Goal: Find specific page/section: Find specific page/section

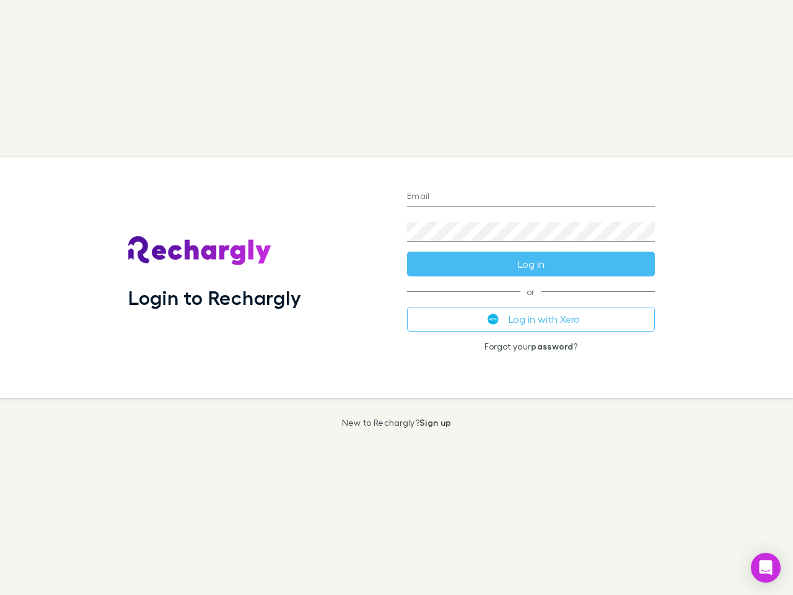
click at [396, 297] on div "Login to Rechargly" at bounding box center [257, 277] width 279 height 240
click at [531, 197] on input "Email" at bounding box center [531, 197] width 248 height 20
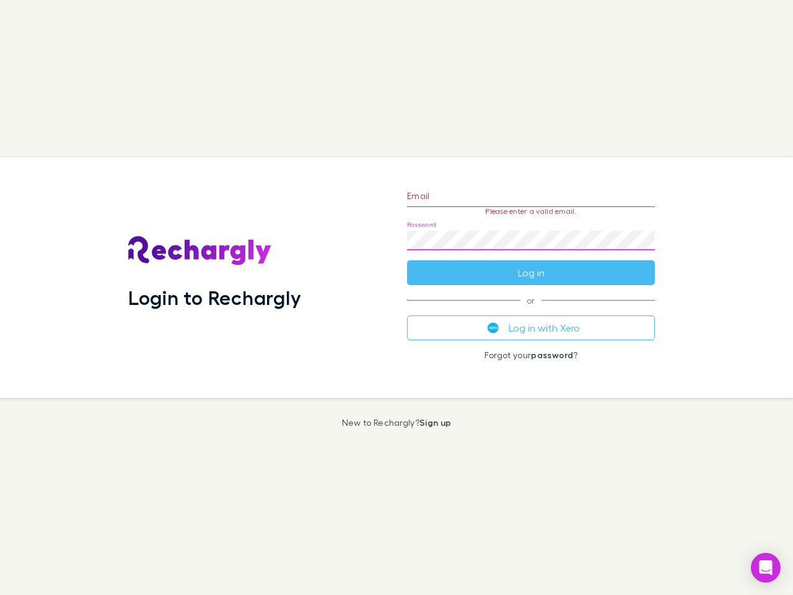
click at [531, 264] on form "Email Please enter a valid email. Password Log in" at bounding box center [531, 231] width 248 height 108
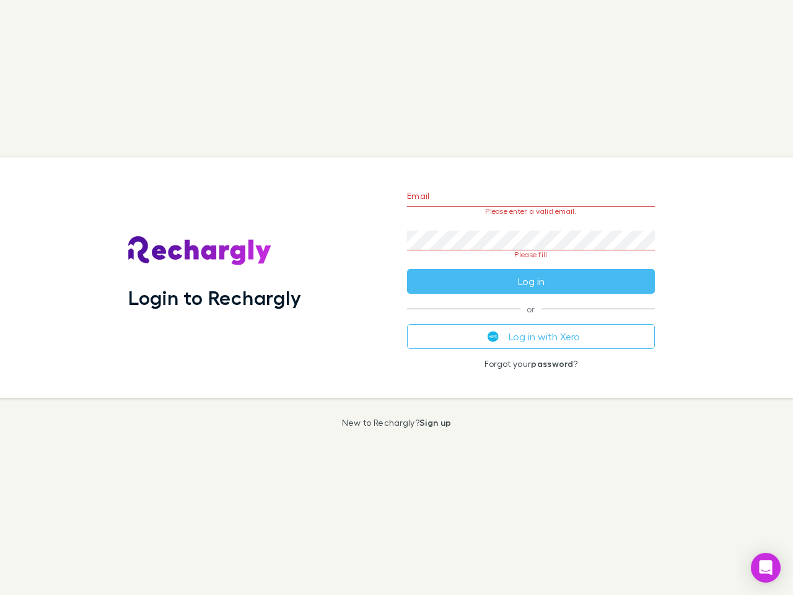
click at [531, 319] on div "Email Please enter a valid email. Password Please fill Log in or Log in with Xe…" at bounding box center [531, 277] width 268 height 240
click at [766, 567] on icon "Open Intercom Messenger" at bounding box center [765, 567] width 13 height 15
